Goal: Check status: Check status

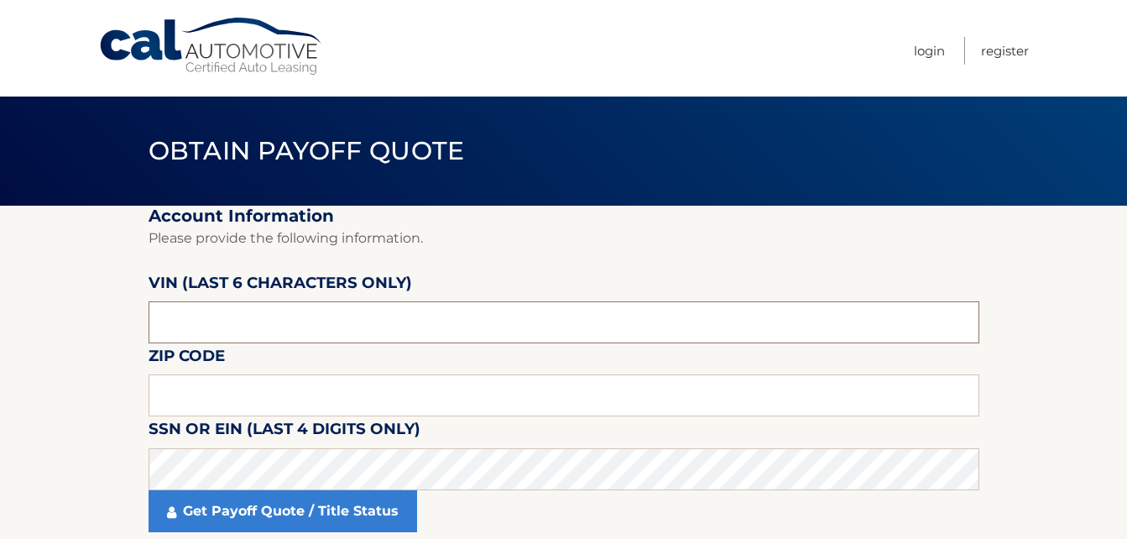
click at [470, 326] on input "text" at bounding box center [564, 322] width 831 height 42
type input "015487"
click at [363, 397] on input "text" at bounding box center [564, 395] width 831 height 42
type input "2"
type input "10305"
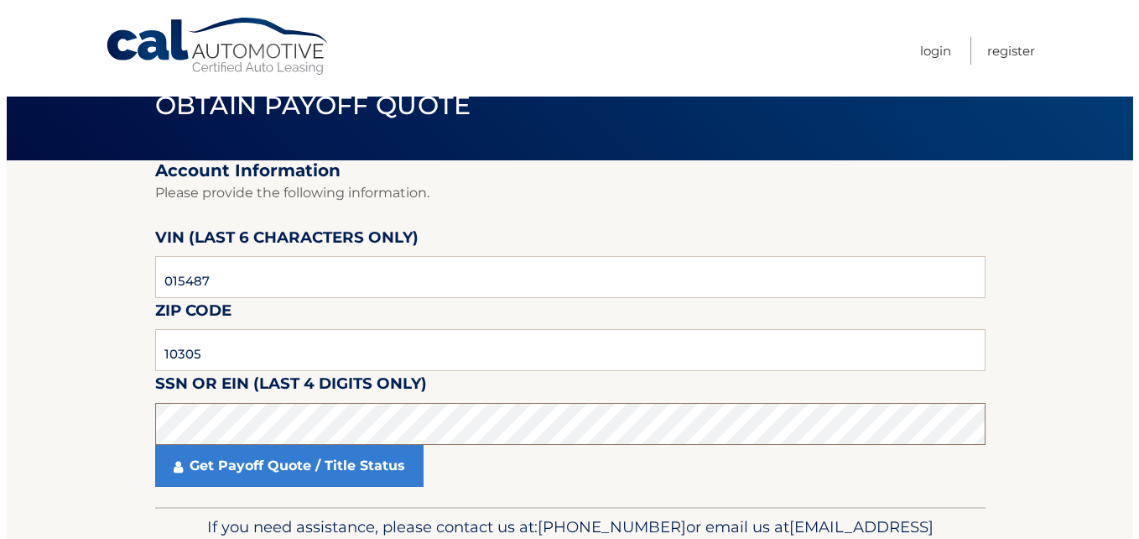
scroll to position [141, 0]
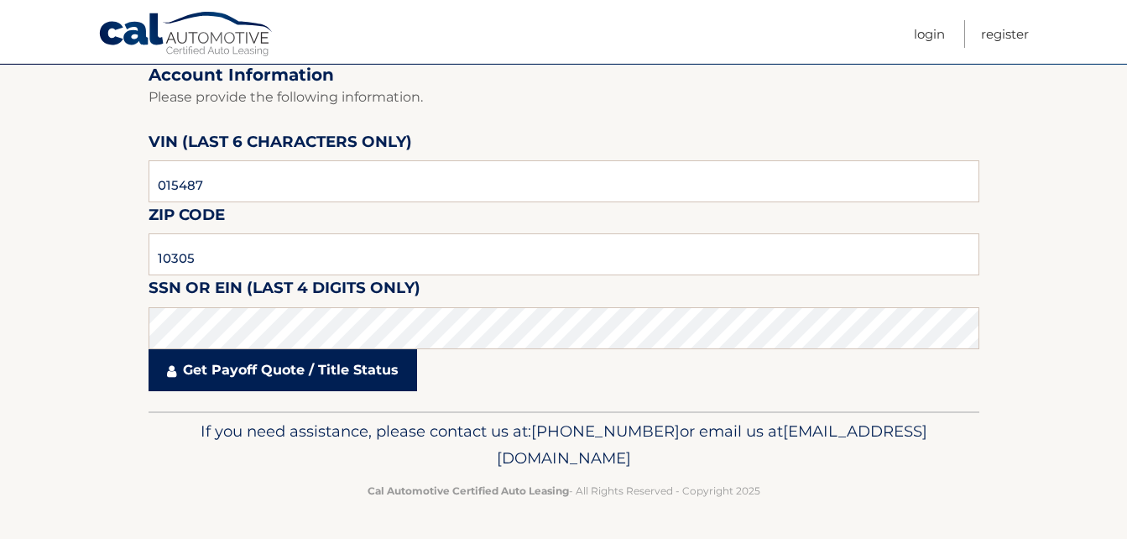
click at [291, 375] on link "Get Payoff Quote / Title Status" at bounding box center [283, 370] width 269 height 42
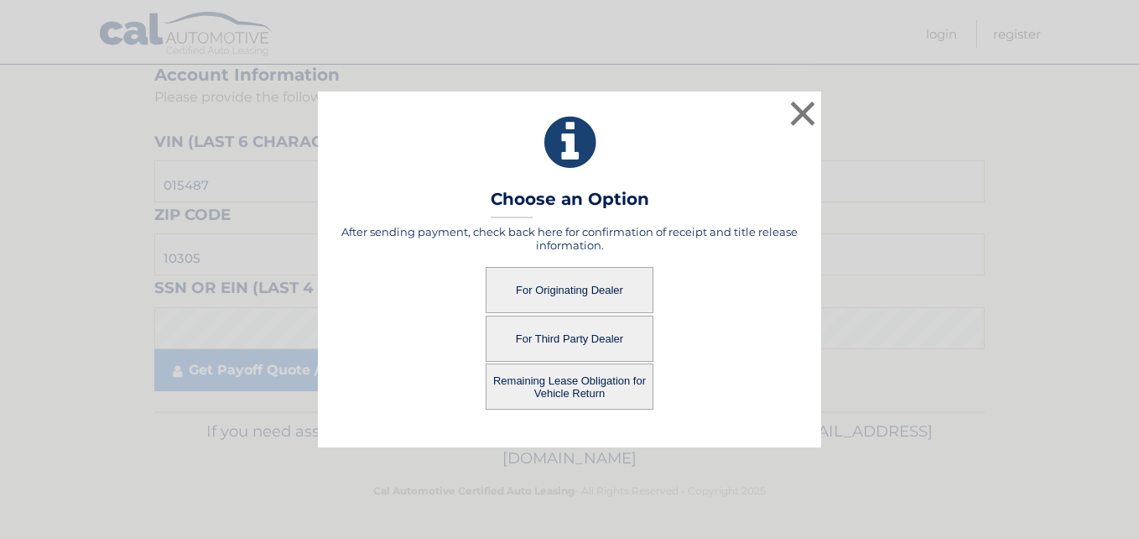
click at [561, 282] on button "For Originating Dealer" at bounding box center [570, 290] width 168 height 46
click at [536, 287] on button "For Originating Dealer" at bounding box center [570, 290] width 168 height 46
click at [557, 292] on button "For Originating Dealer" at bounding box center [570, 290] width 168 height 46
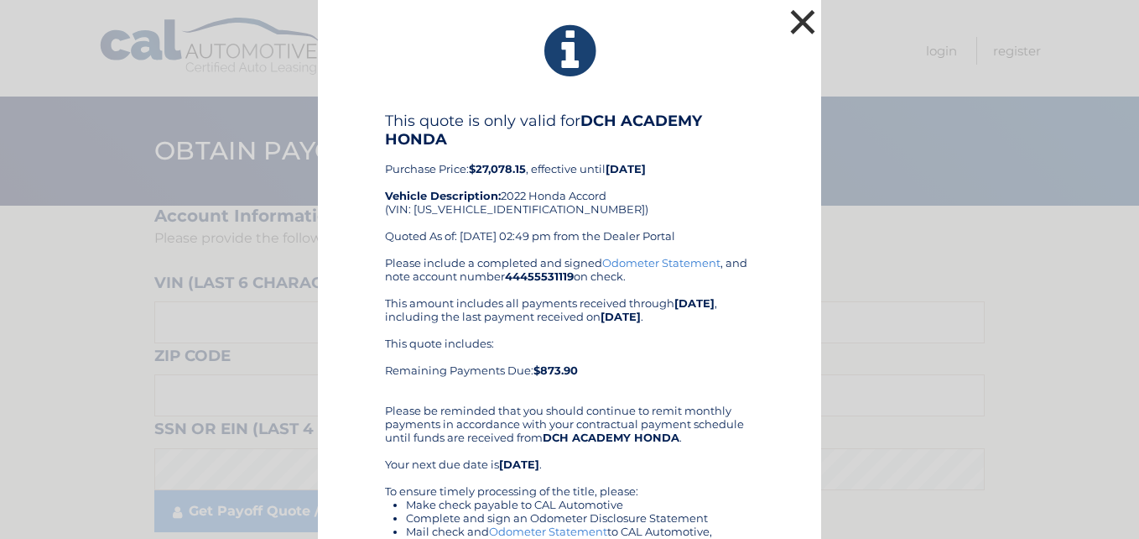
click at [793, 13] on button "×" at bounding box center [803, 22] width 34 height 34
